Goal: Task Accomplishment & Management: Complete application form

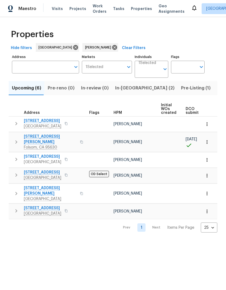
click at [217, 87] on span "Listed (10)" at bounding box center [228, 88] width 23 height 8
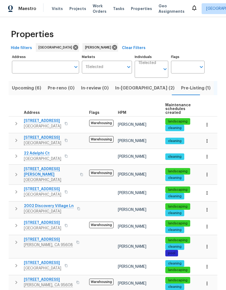
scroll to position [21, 0]
click at [67, 188] on button "button" at bounding box center [66, 192] width 7 height 8
click at [66, 190] on icon "button" at bounding box center [66, 191] width 3 height 3
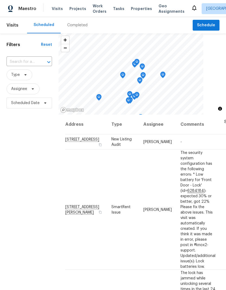
click at [81, 26] on div "Completed" at bounding box center [77, 25] width 20 height 5
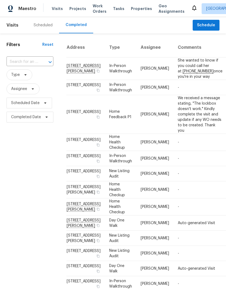
click at [43, 26] on div "Scheduled" at bounding box center [43, 25] width 19 height 5
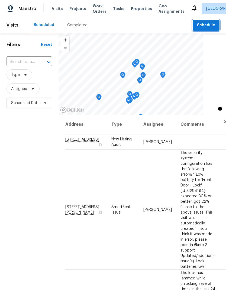
click at [209, 25] on span "Schedule" at bounding box center [206, 25] width 18 height 7
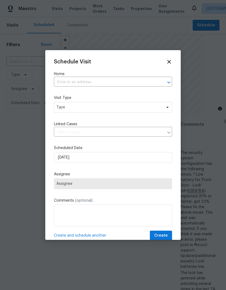
click at [91, 81] on input "text" at bounding box center [105, 82] width 103 height 8
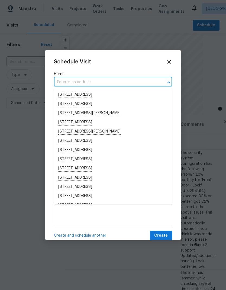
click at [89, 83] on input "text" at bounding box center [105, 82] width 103 height 8
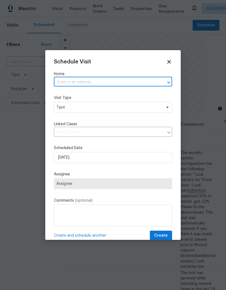
paste input "9616 Apple Mill Dr Elk Grove CA 95624"
type input "9616 Apple Mill Dr Elk Grove CA 95624"
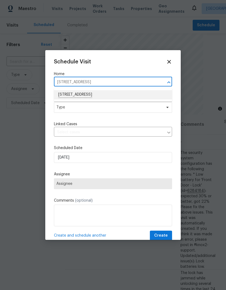
click at [111, 95] on li "9616 Apple Mill Dr, Elk Grove, CA 95624" at bounding box center [113, 94] width 118 height 9
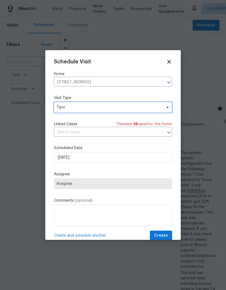
click at [130, 107] on span "Type" at bounding box center [109, 107] width 106 height 5
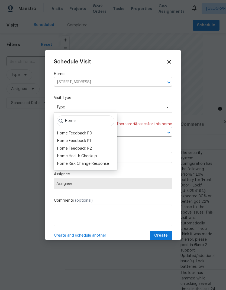
type input "Home"
click at [96, 156] on div "Home Health Checkup" at bounding box center [77, 156] width 40 height 5
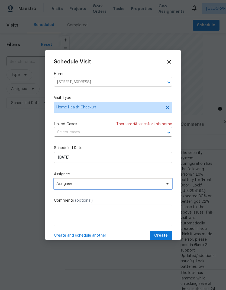
click at [147, 186] on span "Assignee" at bounding box center [109, 184] width 106 height 4
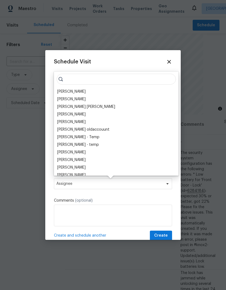
click at [80, 93] on div "[PERSON_NAME]" at bounding box center [71, 91] width 28 height 5
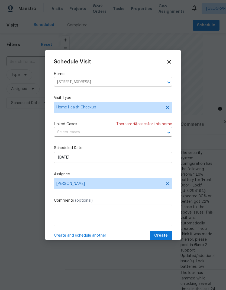
click at [164, 235] on span "Create" at bounding box center [161, 235] width 14 height 7
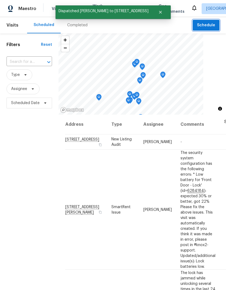
click at [208, 23] on span "Schedule" at bounding box center [206, 25] width 18 height 7
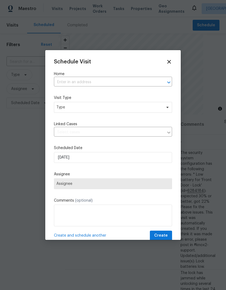
click at [108, 81] on input "text" at bounding box center [105, 82] width 103 height 8
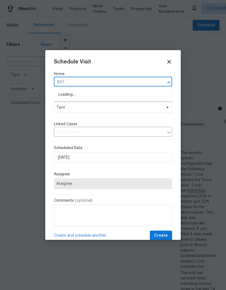
type input "8977"
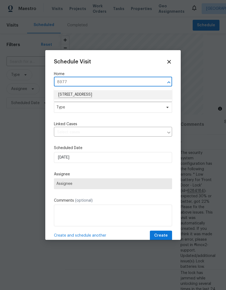
click at [100, 95] on li "8977 Carlisle Ave, Sacramento, CA 95829" at bounding box center [113, 94] width 118 height 9
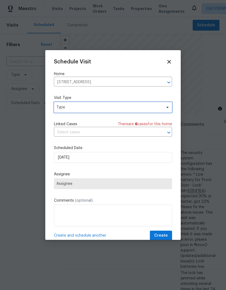
click at [112, 109] on span "Type" at bounding box center [109, 107] width 106 height 5
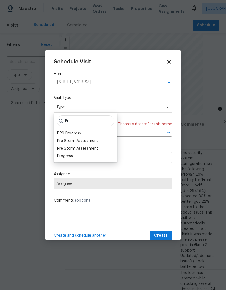
type input "Pr"
click at [68, 157] on div "Progress" at bounding box center [65, 156] width 16 height 5
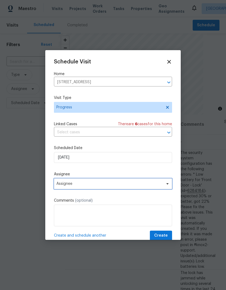
click at [117, 186] on span "Assignee" at bounding box center [109, 184] width 106 height 4
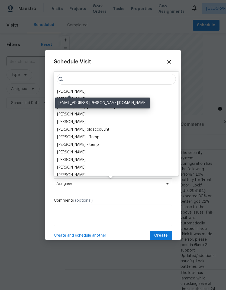
click at [81, 90] on div "[PERSON_NAME]" at bounding box center [71, 91] width 28 height 5
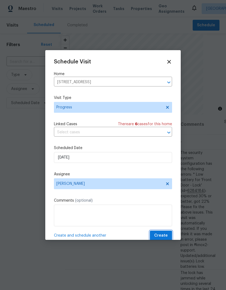
click at [164, 235] on span "Create" at bounding box center [161, 235] width 14 height 7
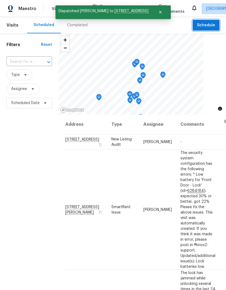
click at [208, 23] on span "Schedule" at bounding box center [206, 25] width 18 height 7
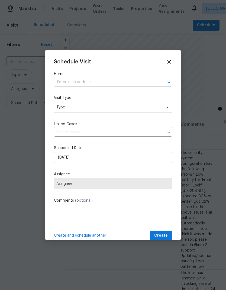
click at [97, 80] on input "text" at bounding box center [105, 82] width 103 height 8
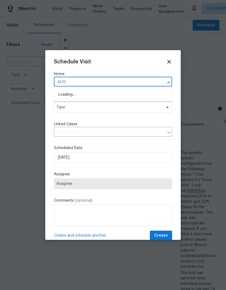
type input "4515"
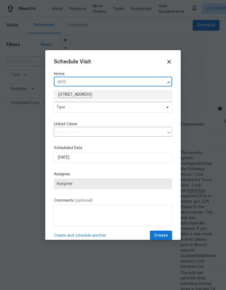
click at [118, 93] on li "[STREET_ADDRESS]" at bounding box center [113, 94] width 118 height 9
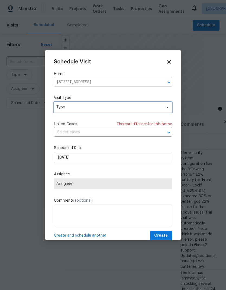
click at [120, 107] on span "Type" at bounding box center [109, 107] width 106 height 5
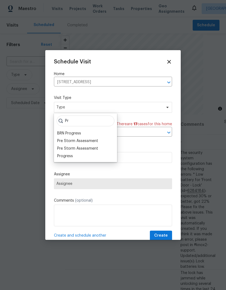
type input "Pr"
click at [66, 158] on div "Progress" at bounding box center [65, 156] width 16 height 5
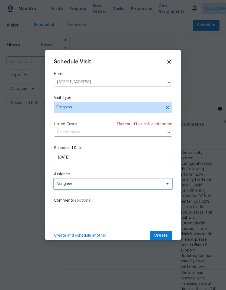
click at [137, 186] on span "Assignee" at bounding box center [109, 184] width 106 height 4
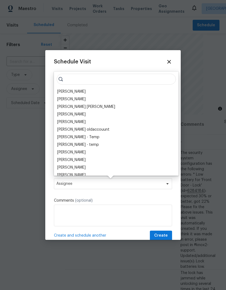
click at [78, 94] on div "[PERSON_NAME]" at bounding box center [71, 91] width 28 height 5
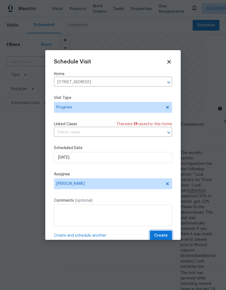
click at [164, 236] on span "Create" at bounding box center [161, 235] width 14 height 7
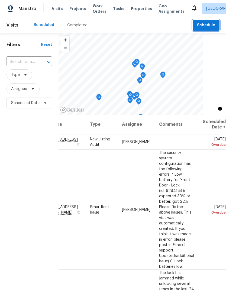
scroll to position [0, 47]
click at [28, 235] on div "Filters Reset ​ Type Assignee Scheduled Date" at bounding box center [29, 190] width 59 height 314
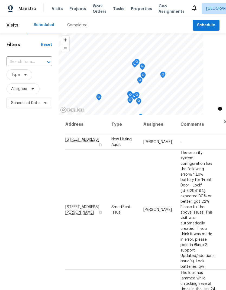
scroll to position [0, 0]
